Goal: Task Accomplishment & Management: Manage account settings

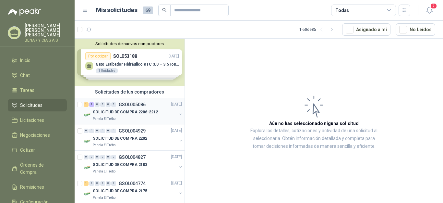
click at [150, 111] on p "SOLICITUD DE COMPRA 2206-2212" at bounding box center [125, 112] width 65 height 6
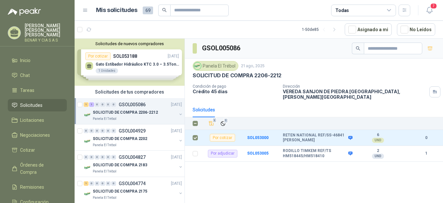
click at [241, 183] on div "GSOL005086 Panela El Trébol 21 ago, 2025 SOLICITUD DE COMPRA 2206-2212 Condició…" at bounding box center [314, 122] width 258 height 166
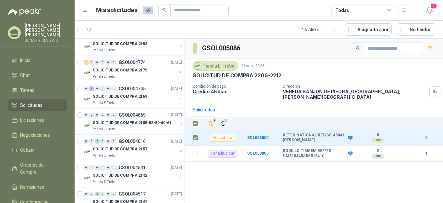
scroll to position [97, 0]
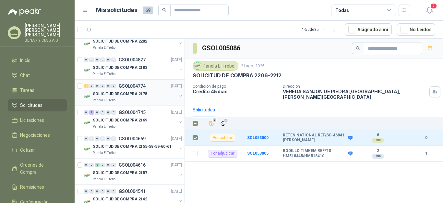
click at [141, 89] on div "1 0 0 0 0 0 GSOL004774 [DATE]" at bounding box center [134, 86] width 100 height 8
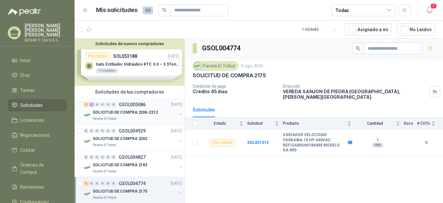
click at [144, 114] on p "SOLICITUD DE COMPRA 2206-2212" at bounding box center [125, 112] width 65 height 6
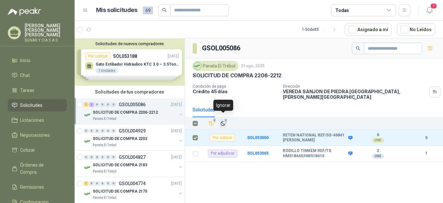
click at [225, 118] on span "1" at bounding box center [226, 120] width 5 height 5
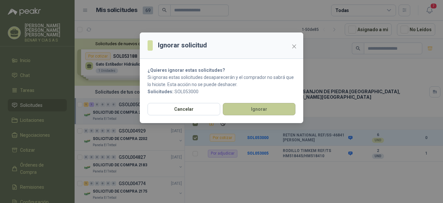
click at [240, 111] on button "Ignorar" at bounding box center [259, 109] width 73 height 12
